Goal: Check status

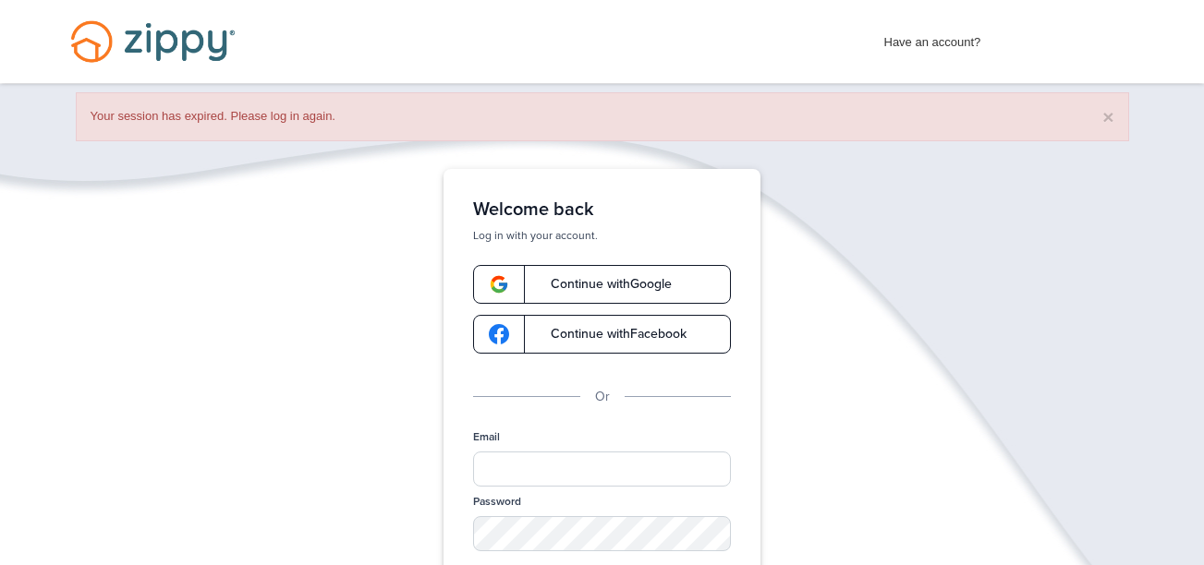
click at [641, 270] on link "Continue with Google" at bounding box center [602, 284] width 258 height 39
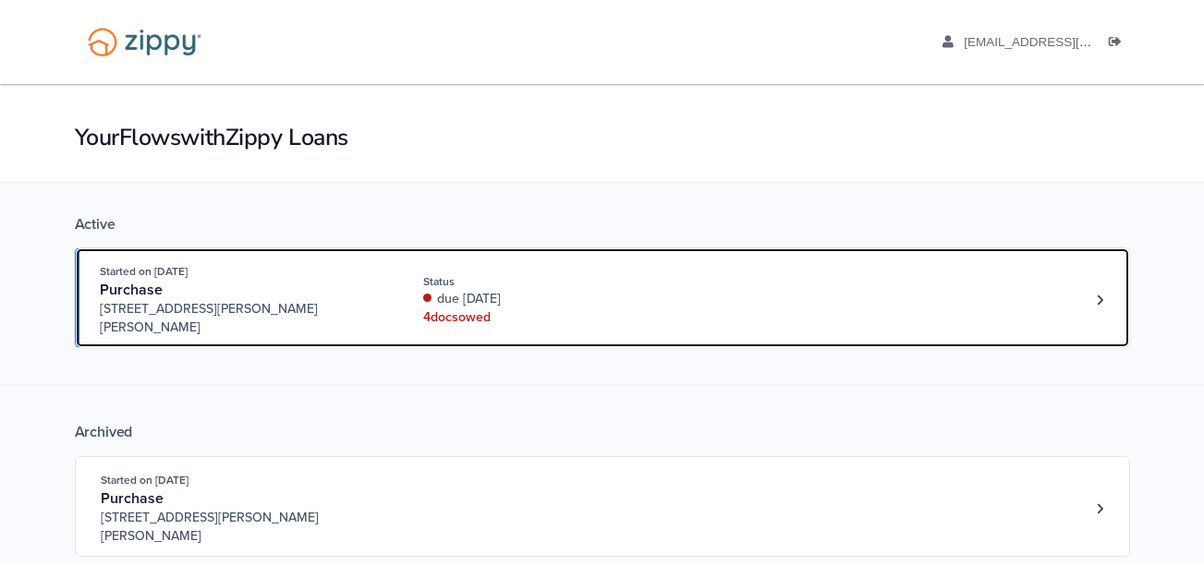
click at [618, 290] on div "due [DATE]" at bounding box center [546, 299] width 247 height 18
